Goal: Task Accomplishment & Management: Manage account settings

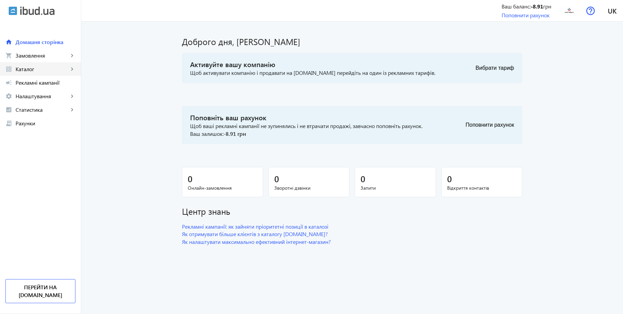
click at [38, 66] on span "Каталог" at bounding box center [42, 69] width 53 height 7
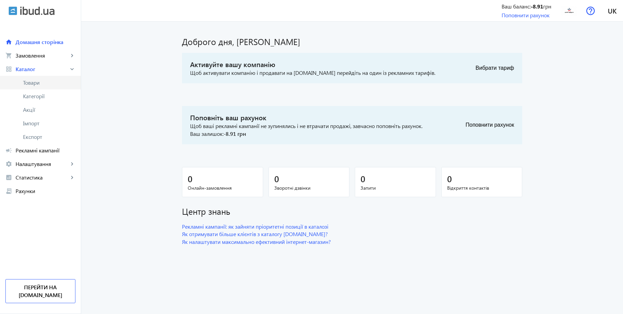
click at [37, 80] on span "Товари" at bounding box center [49, 82] width 52 height 7
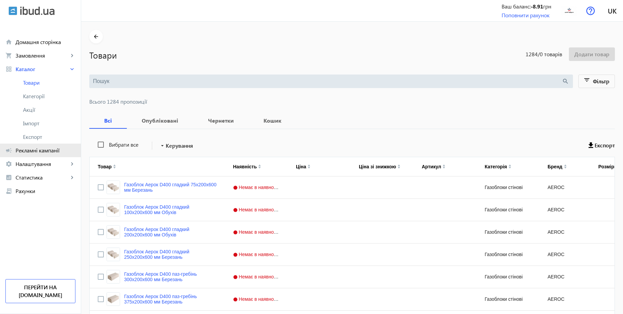
click at [43, 153] on span "Рекламні кампанії" at bounding box center [46, 150] width 60 height 7
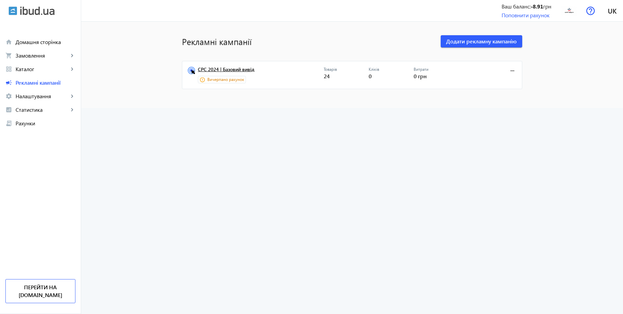
click at [243, 71] on link "CPC 2024 | Базовий вивід" at bounding box center [261, 71] width 126 height 9
